Goal: Find specific page/section: Find specific page/section

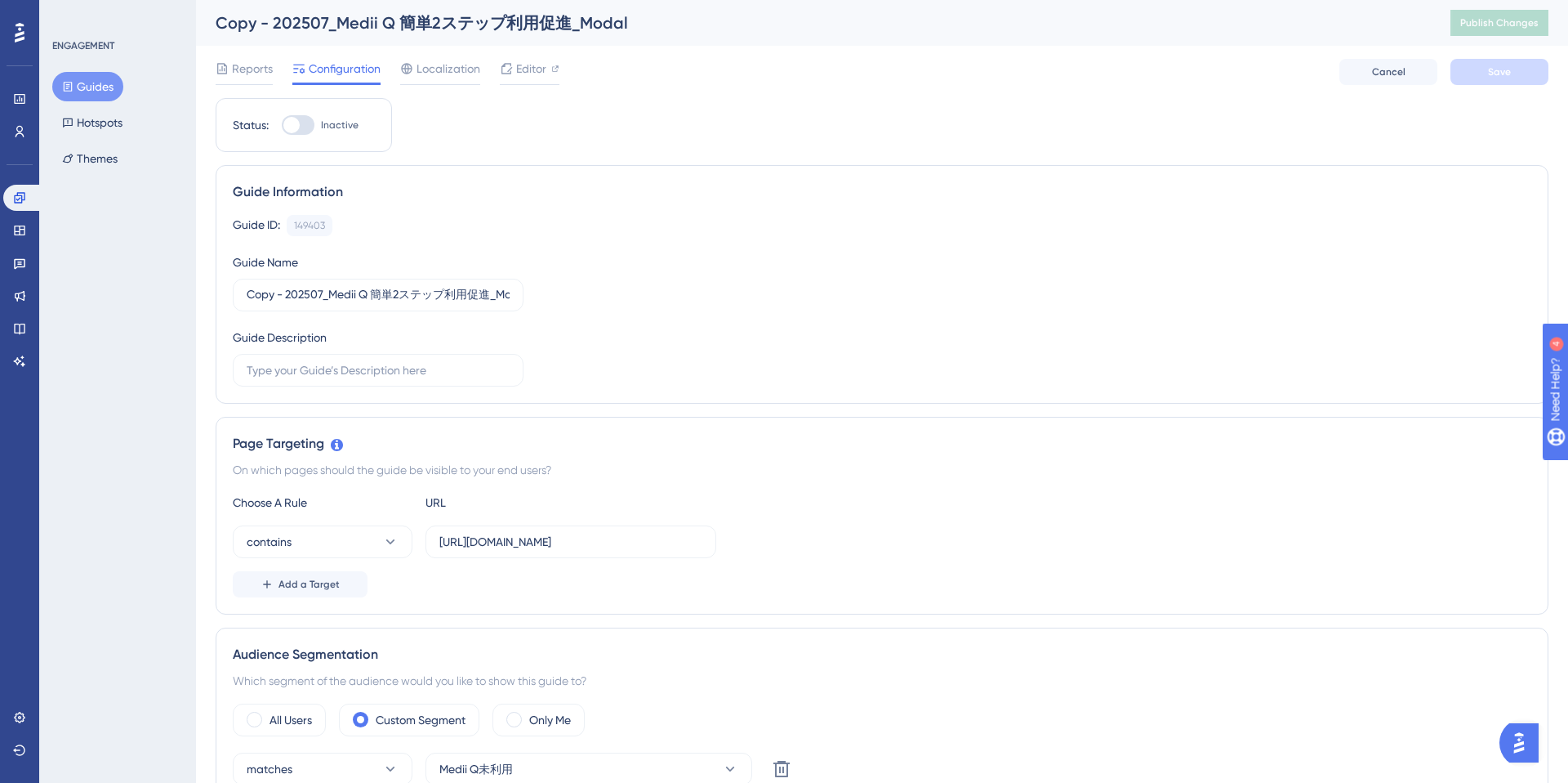
click at [107, 101] on button "Guides" at bounding box center [88, 86] width 71 height 29
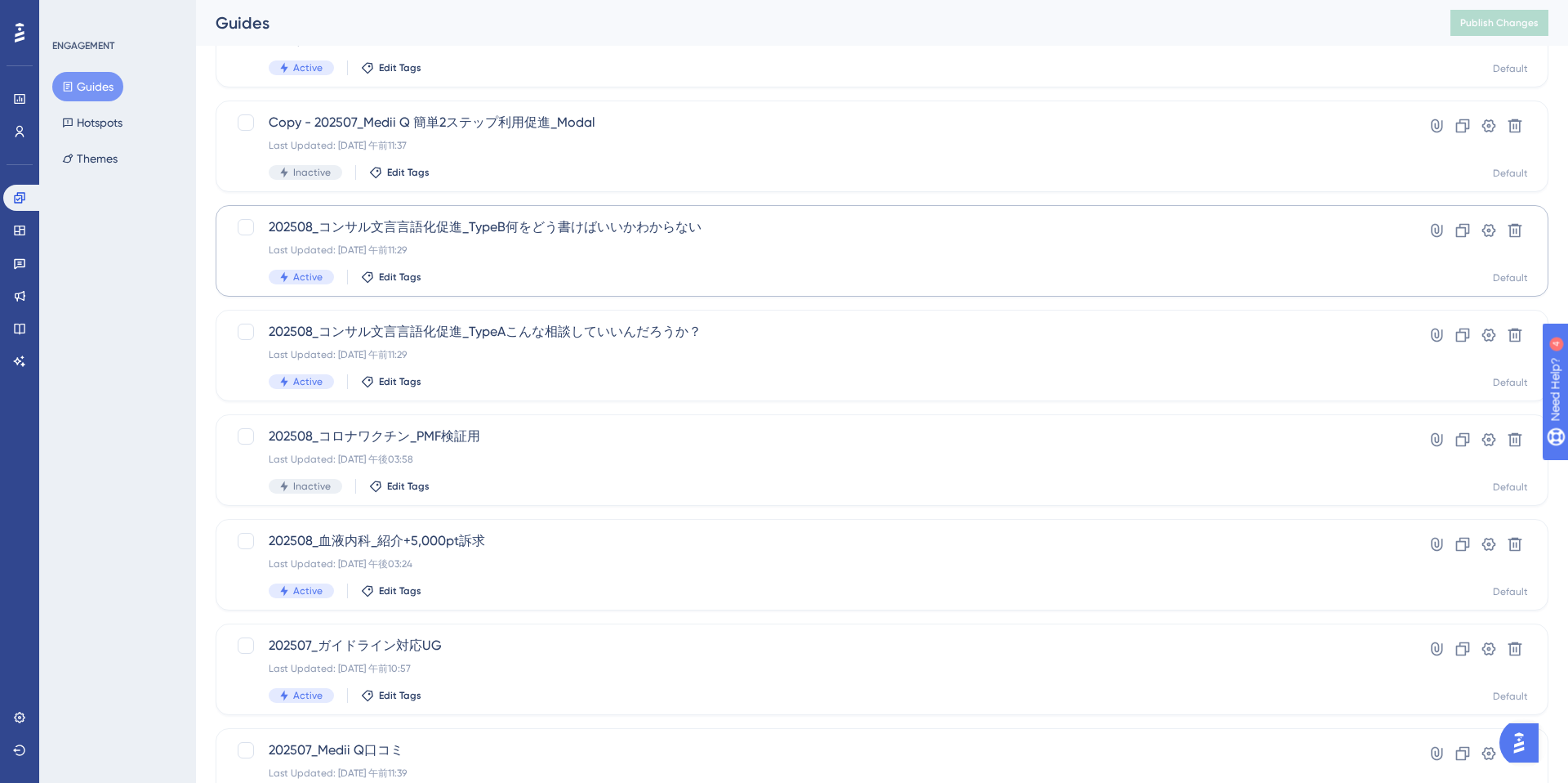
scroll to position [486, 0]
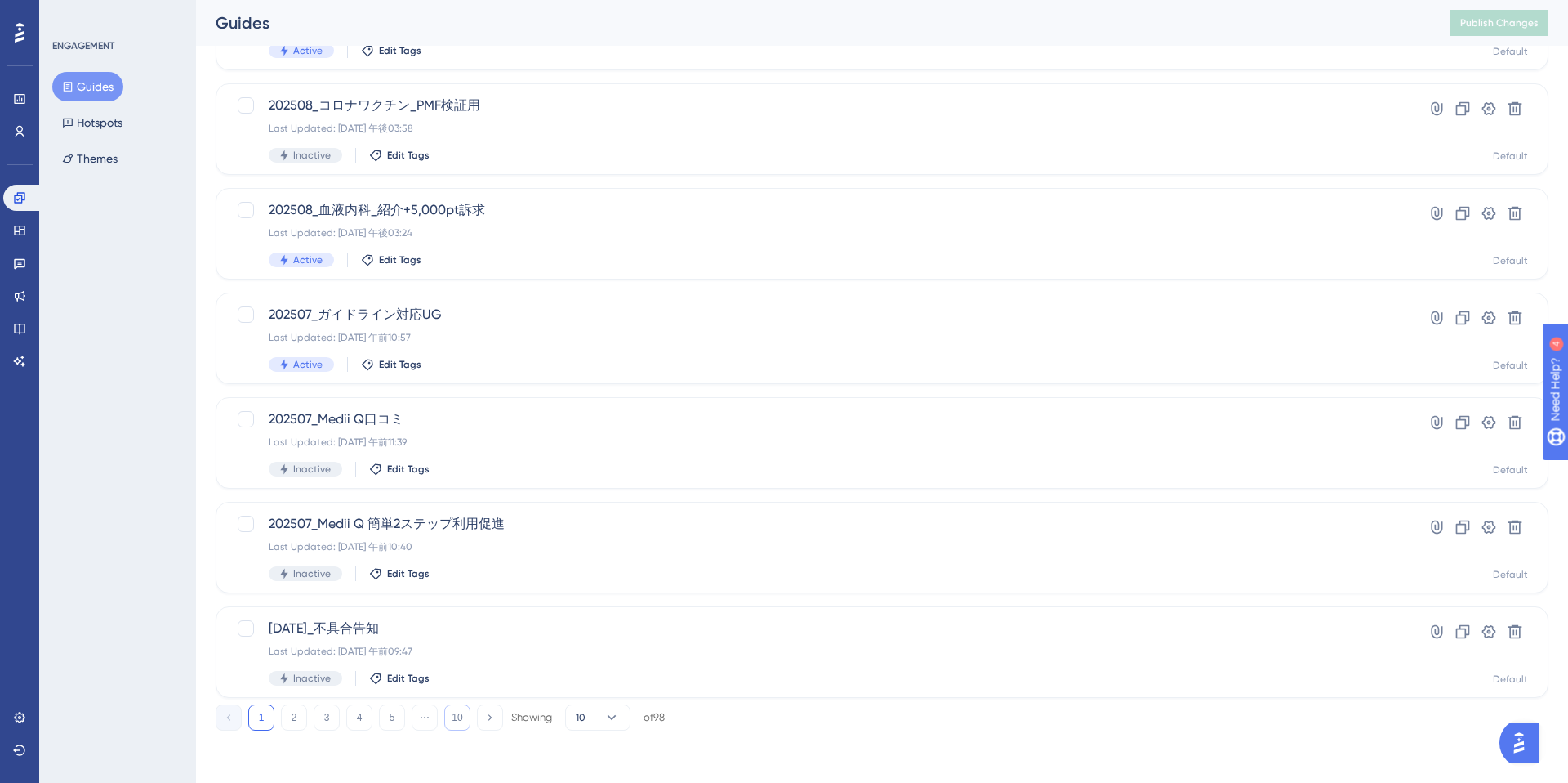
click at [451, 720] on button "10" at bounding box center [457, 718] width 27 height 27
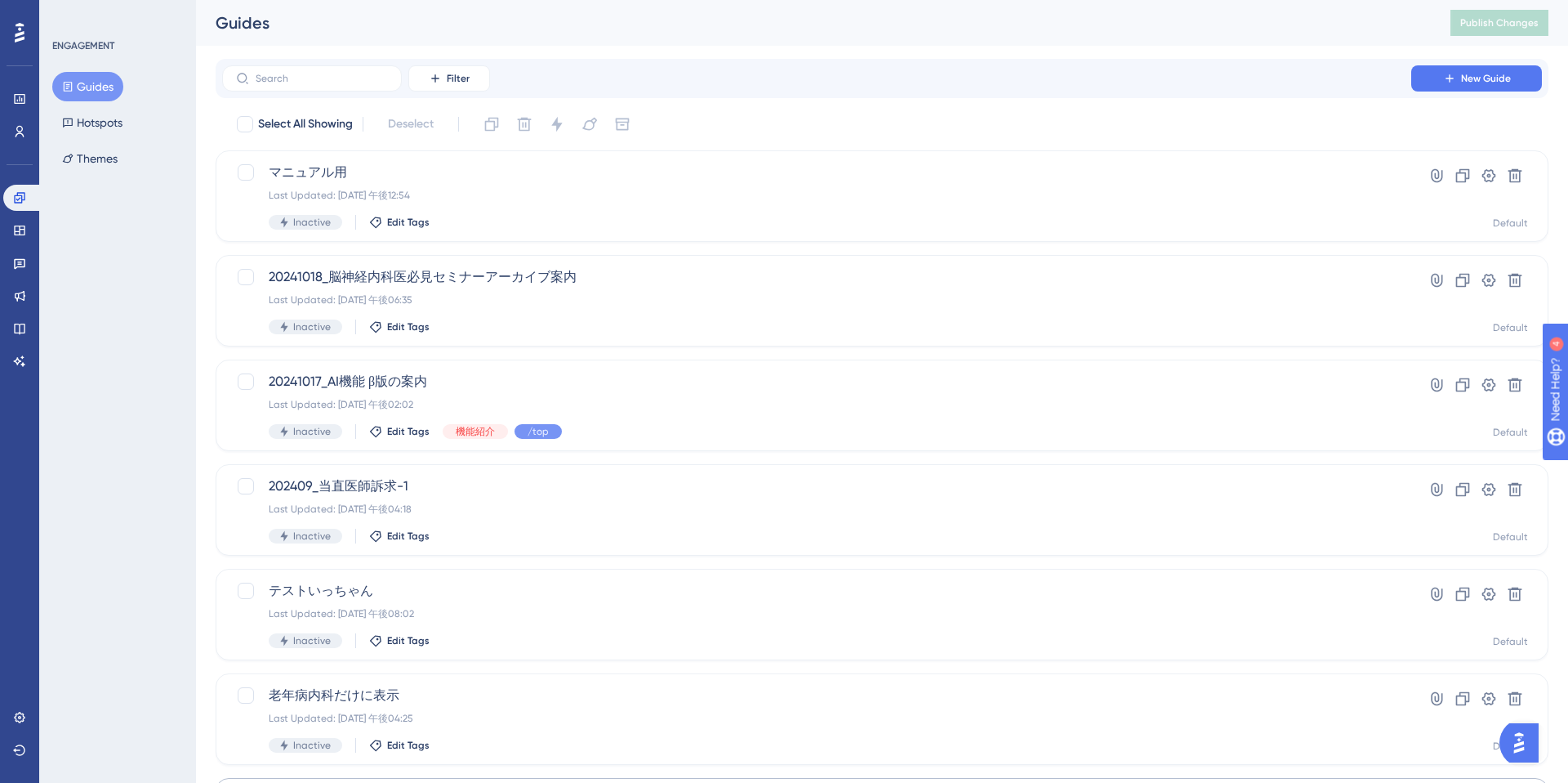
scroll to position [276, 0]
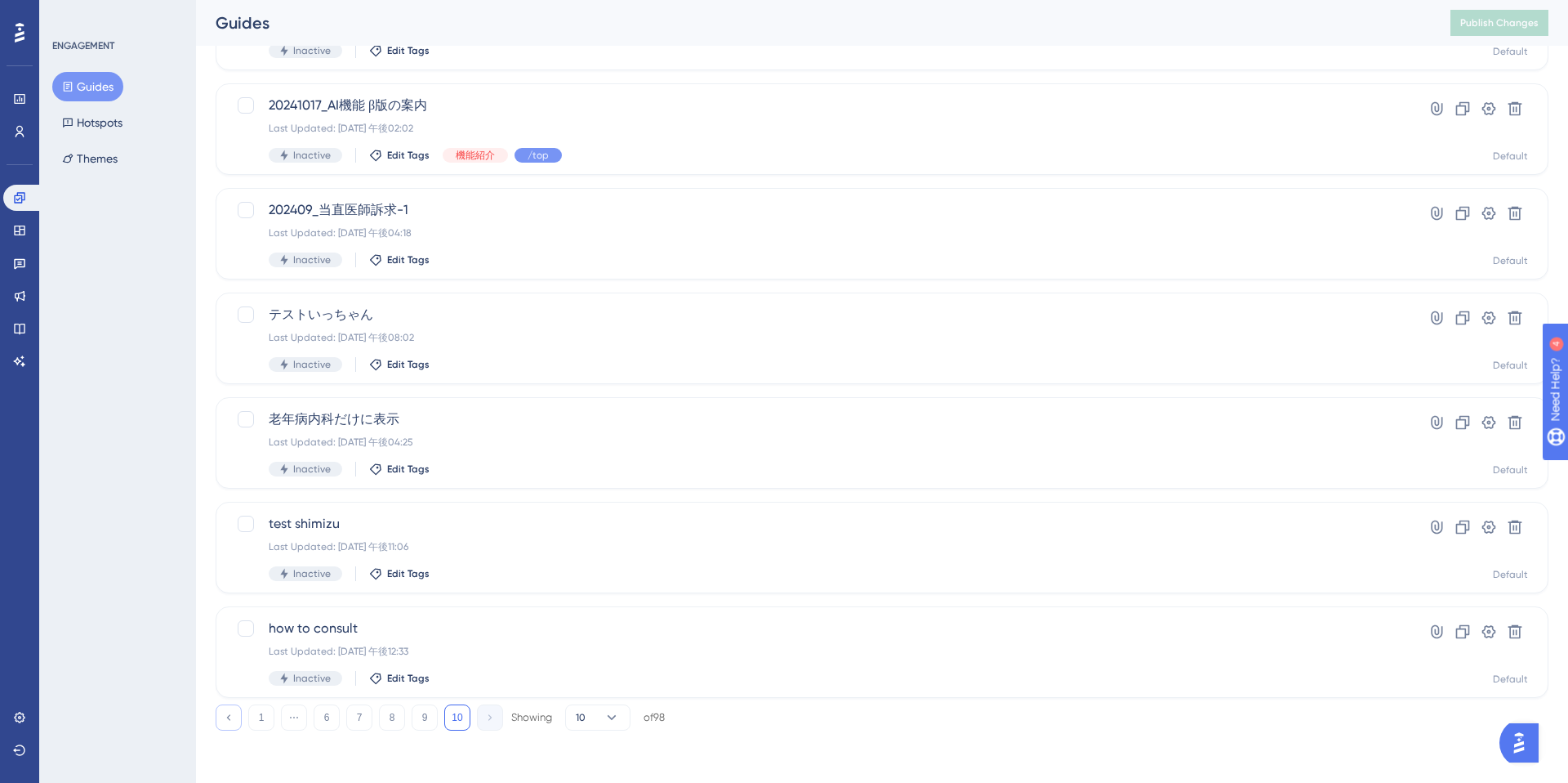
click at [220, 722] on button at bounding box center [229, 718] width 27 height 27
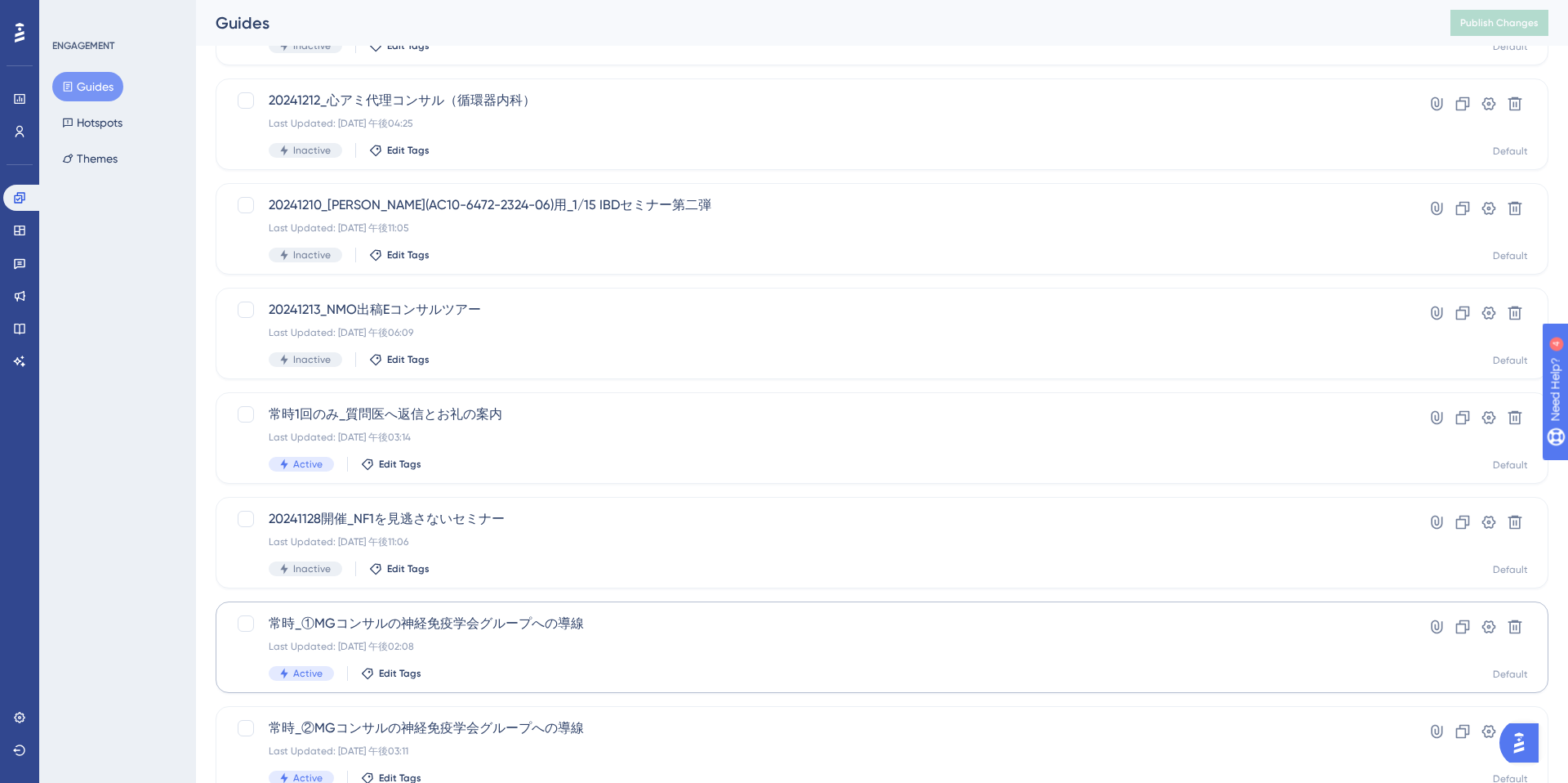
scroll to position [296, 0]
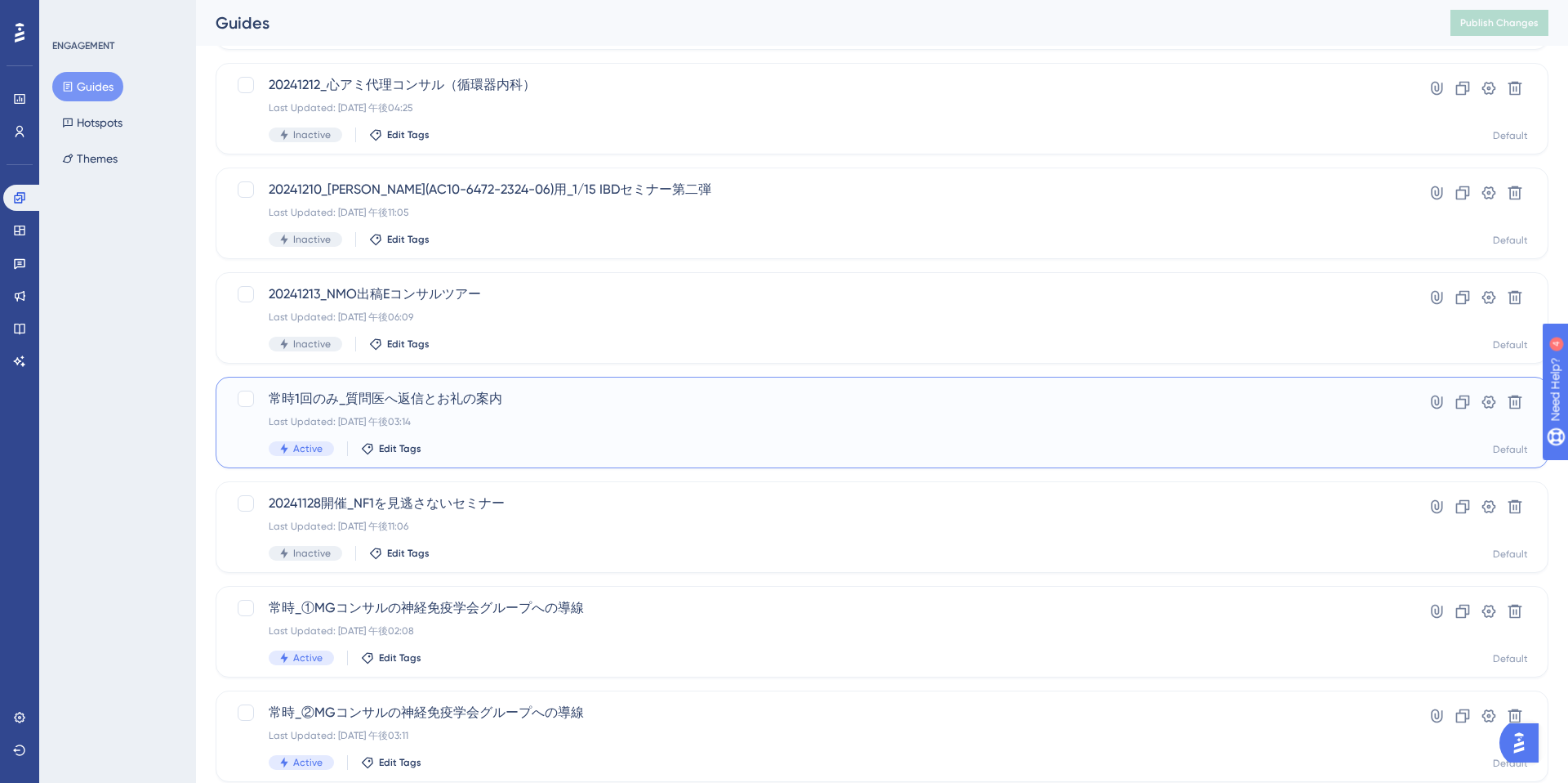
click at [612, 388] on div "常時1回のみ_質問医へ返信とお礼の案内 Last Updated: 2025年5月07日 午後03:14 Active Edit Tags Hyperlink…" at bounding box center [882, 422] width 1333 height 91
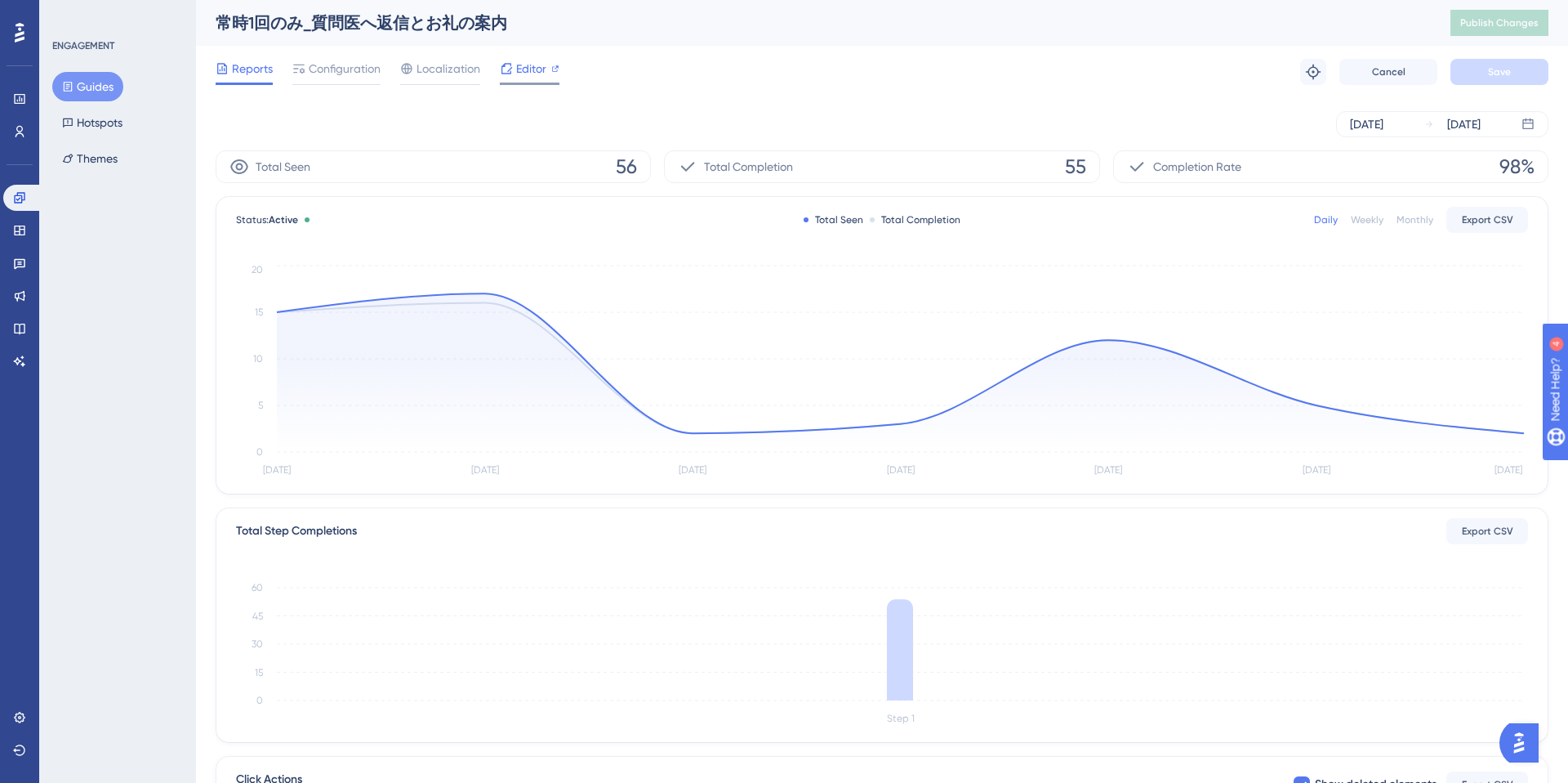
click at [535, 75] on span "Editor" at bounding box center [532, 68] width 30 height 19
